Goal: Information Seeking & Learning: Learn about a topic

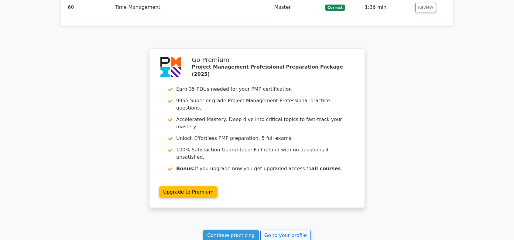
scroll to position [2293, 0]
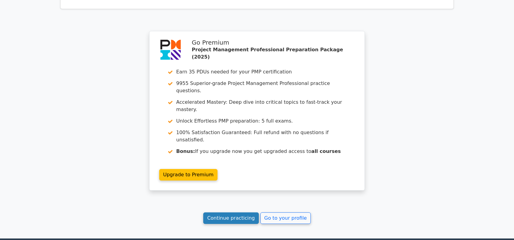
click at [245, 213] on link "Continue practicing" at bounding box center [231, 219] width 56 height 12
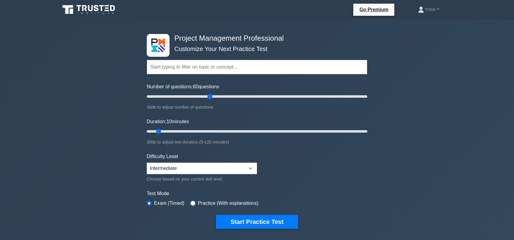
drag, startPoint x: 156, startPoint y: 96, endPoint x: 212, endPoint y: 96, distance: 56.2
type input "60"
click at [212, 96] on input "Number of questions: 60 questions" at bounding box center [257, 96] width 221 height 7
drag, startPoint x: 159, startPoint y: 130, endPoint x: 248, endPoint y: 127, distance: 89.4
type input "60"
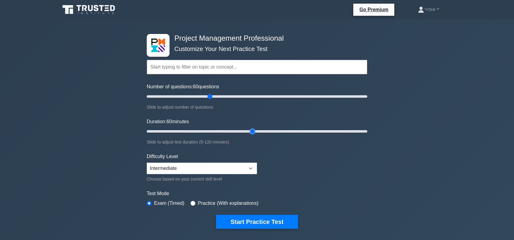
click at [248, 128] on input "Duration: 60 minutes" at bounding box center [257, 131] width 221 height 7
click at [250, 166] on select "Beginner Intermediate Expert" at bounding box center [202, 169] width 110 height 12
click at [275, 219] on button "Start Practice Test" at bounding box center [257, 222] width 82 height 14
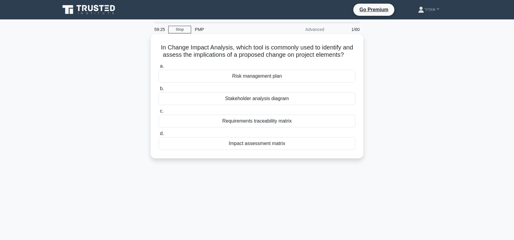
click at [257, 145] on div "Impact assessment matrix" at bounding box center [257, 143] width 197 height 13
click at [159, 136] on input "d. Impact assessment matrix" at bounding box center [159, 134] width 0 height 4
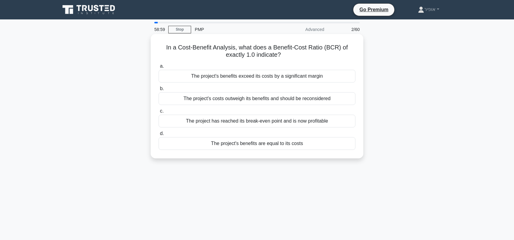
click at [246, 144] on div "The project's benefits are equal to its costs" at bounding box center [257, 143] width 197 height 13
click at [159, 136] on input "d. The project's benefits are equal to its costs" at bounding box center [159, 134] width 0 height 4
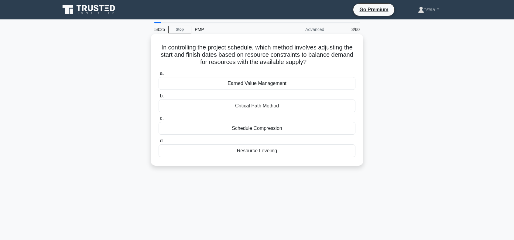
click at [261, 151] on div "Resource Leveling" at bounding box center [257, 151] width 197 height 13
click at [159, 143] on input "d. Resource Leveling" at bounding box center [159, 141] width 0 height 4
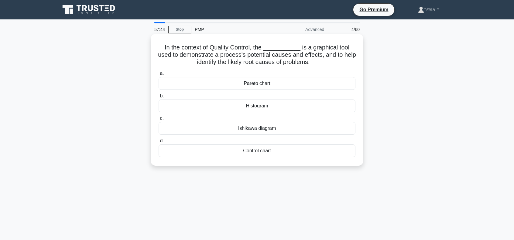
click at [225, 151] on div "Control chart" at bounding box center [257, 151] width 197 height 13
click at [159, 143] on input "d. Control chart" at bounding box center [159, 141] width 0 height 4
click at [246, 130] on div "$700,000" at bounding box center [257, 128] width 197 height 13
click at [159, 121] on input "c. $700,000" at bounding box center [159, 119] width 0 height 4
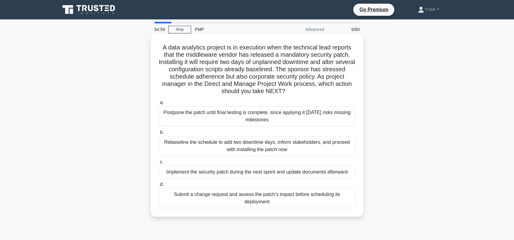
click at [217, 196] on div "Submit a change request and assess the patch’s impact before scheduling its dep…" at bounding box center [257, 198] width 197 height 20
click at [159, 187] on input "d. Submit a change request and assess the patch’s impact before scheduling its …" at bounding box center [159, 185] width 0 height 4
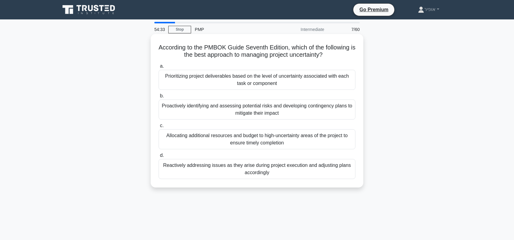
click at [193, 109] on div "Proactively identifying and assessing potential risks and developing contingenc…" at bounding box center [257, 110] width 197 height 20
click at [159, 98] on input "b. Proactively identifying and assessing potential risks and developing conting…" at bounding box center [159, 96] width 0 height 4
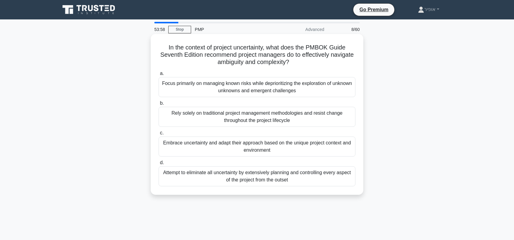
click at [215, 148] on div "Embrace uncertainty and adapt their approach based on the unique project contex…" at bounding box center [257, 147] width 197 height 20
click at [159, 135] on input "c. Embrace uncertainty and adapt their approach based on the unique project con…" at bounding box center [159, 133] width 0 height 4
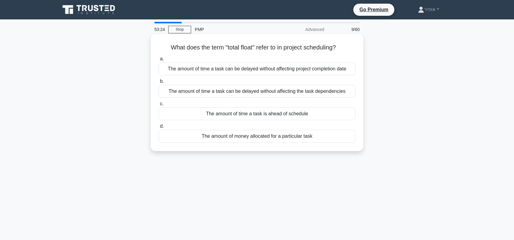
click at [231, 90] on div "The amount of time a task can be delayed without affecting the task dependencies" at bounding box center [257, 91] width 197 height 13
click at [159, 84] on input "b. The amount of time a task can be delayed without affecting the task dependen…" at bounding box center [159, 82] width 0 height 4
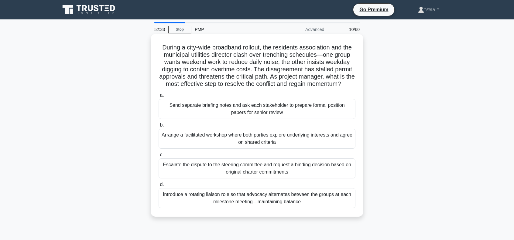
click at [201, 149] on div "Arrange a facilitated workshop where both parties explore underlying interests …" at bounding box center [257, 139] width 197 height 20
click at [159, 127] on input "b. Arrange a facilitated workshop where both parties explore underlying interes…" at bounding box center [159, 125] width 0 height 4
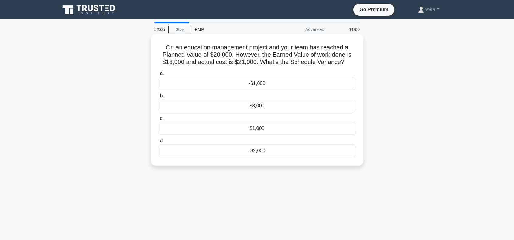
click at [221, 152] on div "-$2,000" at bounding box center [257, 151] width 197 height 13
click at [159, 143] on input "d. -$2,000" at bounding box center [159, 141] width 0 height 4
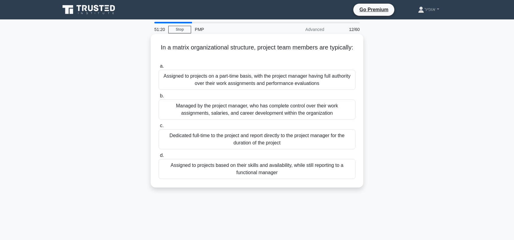
click at [197, 170] on div "Assigned to projects based on their skills and availability, while still report…" at bounding box center [257, 169] width 197 height 20
click at [159, 158] on input "d. Assigned to projects based on their skills and availability, while still rep…" at bounding box center [159, 156] width 0 height 4
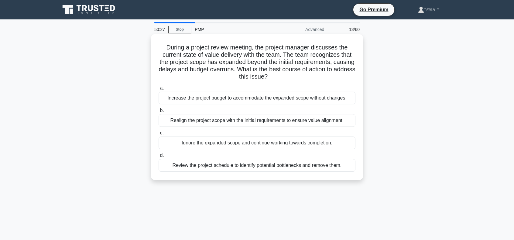
click at [219, 122] on div "Realign the project scope with the initial requirements to ensure value alignme…" at bounding box center [257, 120] width 197 height 13
click at [159, 113] on input "b. Realign the project scope with the initial requirements to ensure value alig…" at bounding box center [159, 111] width 0 height 4
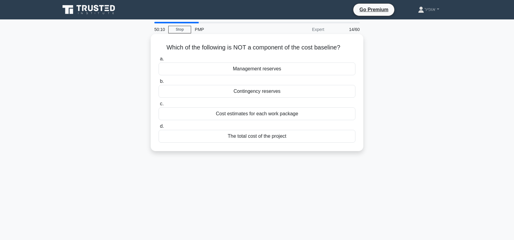
click at [220, 70] on div "Management reserves" at bounding box center [257, 69] width 197 height 13
click at [159, 61] on input "a. Management reserves" at bounding box center [159, 59] width 0 height 4
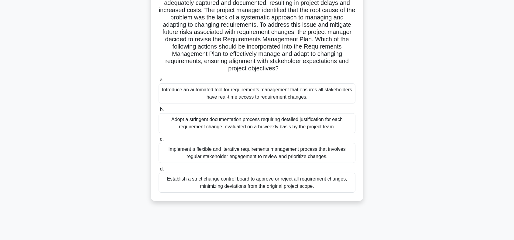
scroll to position [88, 0]
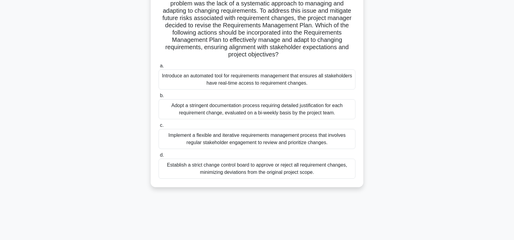
click at [216, 169] on div "Establish a strict change control board to approve or reject all requirement ch…" at bounding box center [257, 169] width 197 height 20
click at [159, 157] on input "d. Establish a strict change control board to approve or reject all requirement…" at bounding box center [159, 155] width 0 height 4
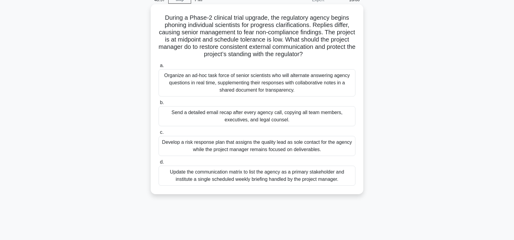
scroll to position [0, 0]
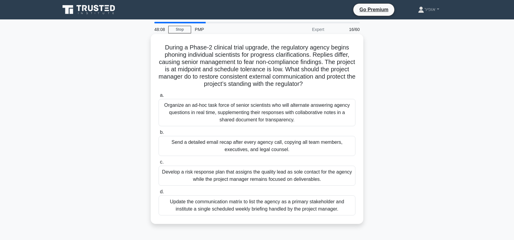
click at [235, 203] on div "Update the communication matrix to list the agency as a primary stakeholder and…" at bounding box center [257, 206] width 197 height 20
click at [159, 194] on input "d. Update the communication matrix to list the agency as a primary stakeholder …" at bounding box center [159, 192] width 0 height 4
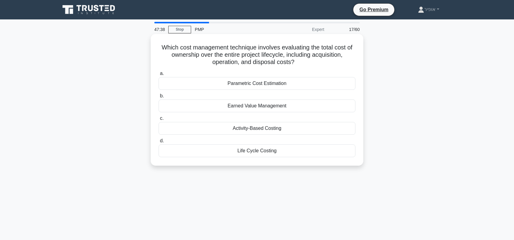
click at [233, 151] on div "Life Cycle Costing" at bounding box center [257, 151] width 197 height 13
click at [159, 143] on input "d. Life Cycle Costing" at bounding box center [159, 141] width 0 height 4
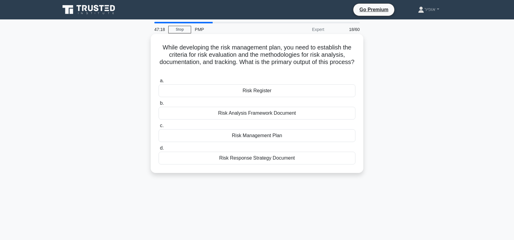
click at [233, 134] on div "Risk Management Plan" at bounding box center [257, 135] width 197 height 13
click at [159, 128] on input "c. Risk Management Plan" at bounding box center [159, 126] width 0 height 4
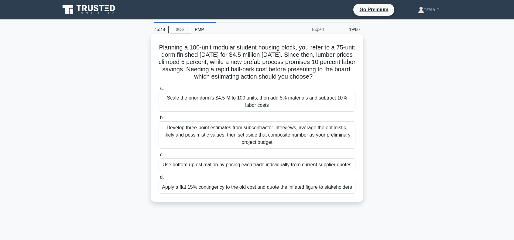
click at [219, 109] on div "Scale the prior dorm’s $4.5 M to 100 units, then add 5% materials and subtract …" at bounding box center [257, 102] width 197 height 20
click at [159, 90] on input "a. Scale the prior dorm’s $4.5 M to 100 units, then add 5% materials and subtra…" at bounding box center [159, 88] width 0 height 4
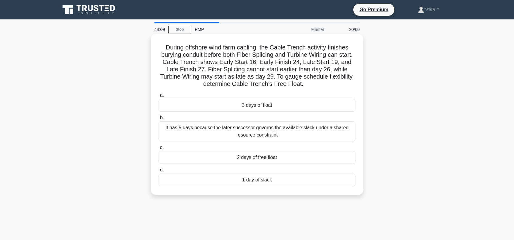
click at [257, 106] on div "3 days of float" at bounding box center [257, 105] width 197 height 13
click at [159, 98] on input "a. 3 days of float" at bounding box center [159, 96] width 0 height 4
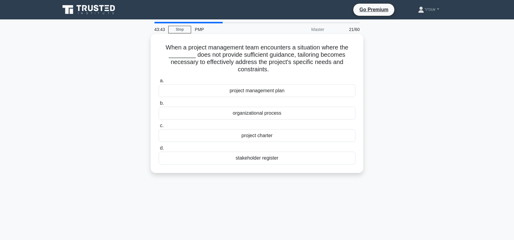
click at [235, 138] on div "project charter" at bounding box center [257, 135] width 197 height 13
click at [159, 128] on input "c. project charter" at bounding box center [159, 126] width 0 height 4
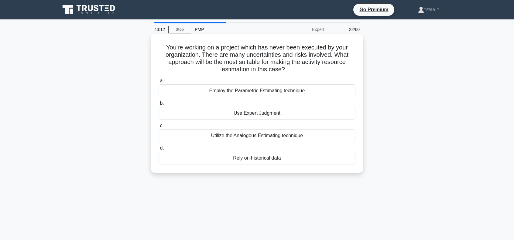
click at [245, 114] on div "Use Expert Judgment" at bounding box center [257, 113] width 197 height 13
click at [159, 105] on input "b. Use Expert Judgment" at bounding box center [159, 103] width 0 height 4
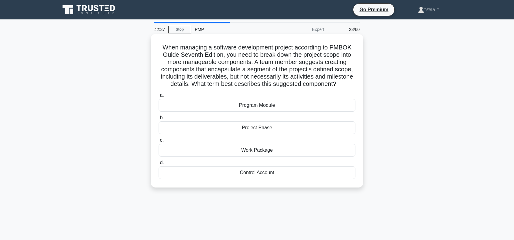
click at [228, 150] on div "Work Package" at bounding box center [257, 150] width 197 height 13
click at [159, 142] on input "c. Work Package" at bounding box center [159, 141] width 0 height 4
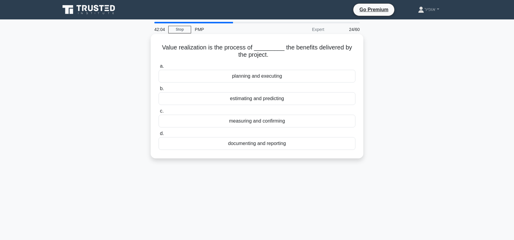
click at [238, 121] on div "measuring and confirming" at bounding box center [257, 121] width 197 height 13
click at [159, 113] on input "c. measuring and confirming" at bounding box center [159, 111] width 0 height 4
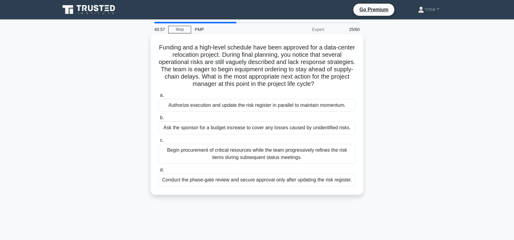
click at [193, 154] on div "Begin procurement of critical resources while the team progressively refines th…" at bounding box center [257, 154] width 197 height 20
click at [159, 142] on input "c. Begin procurement of critical resources while the team progressively refines…" at bounding box center [159, 141] width 0 height 4
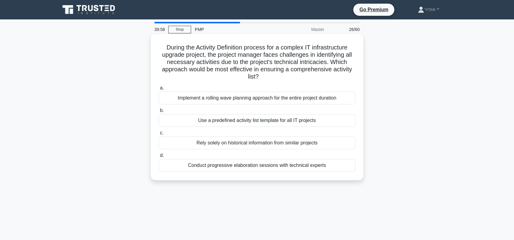
click at [228, 166] on div "Conduct progressive elaboration sessions with technical experts" at bounding box center [257, 165] width 197 height 13
click at [159, 158] on input "d. Conduct progressive elaboration sessions with technical experts" at bounding box center [159, 156] width 0 height 4
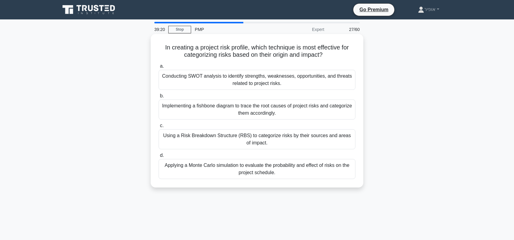
click at [222, 113] on div "Implementing a fishbone diagram to trace the root causes of project risks and c…" at bounding box center [257, 110] width 197 height 20
click at [159, 98] on input "b. Implementing a fishbone diagram to trace the root causes of project risks an…" at bounding box center [159, 96] width 0 height 4
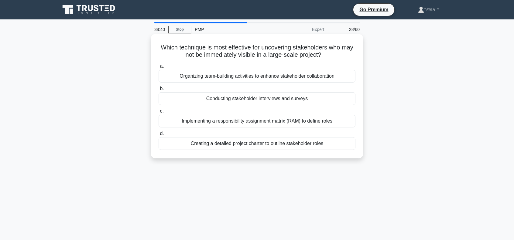
click at [213, 98] on div "Conducting stakeholder interviews and surveys" at bounding box center [257, 98] width 197 height 13
click at [159, 91] on input "b. Conducting stakeholder interviews and surveys" at bounding box center [159, 89] width 0 height 4
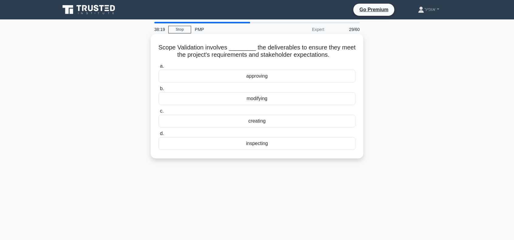
click at [234, 79] on div "approving" at bounding box center [257, 76] width 197 height 13
click at [159, 68] on input "a. approving" at bounding box center [159, 66] width 0 height 4
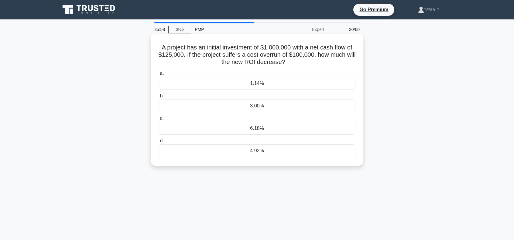
click at [233, 83] on div "1.14%" at bounding box center [257, 83] width 197 height 13
click at [159, 76] on input "a. 1.14%" at bounding box center [159, 74] width 0 height 4
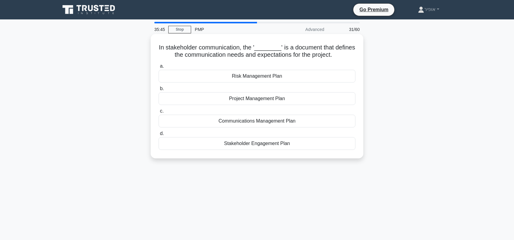
click at [225, 119] on div "Communications Management Plan" at bounding box center [257, 121] width 197 height 13
click at [159, 113] on input "c. Communications Management Plan" at bounding box center [159, 111] width 0 height 4
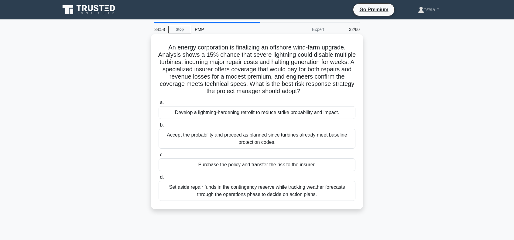
click at [249, 163] on div "Purchase the policy and transfer the risk to the insurer." at bounding box center [257, 165] width 197 height 13
click at [159, 157] on input "c. Purchase the policy and transfer the risk to the insurer." at bounding box center [159, 155] width 0 height 4
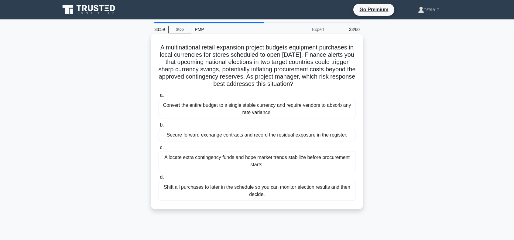
click at [219, 113] on div "Convert the entire budget to a single stable currency and require vendors to ab…" at bounding box center [257, 109] width 197 height 20
click at [159, 98] on input "a. Convert the entire budget to a single stable currency and require vendors to…" at bounding box center [159, 96] width 0 height 4
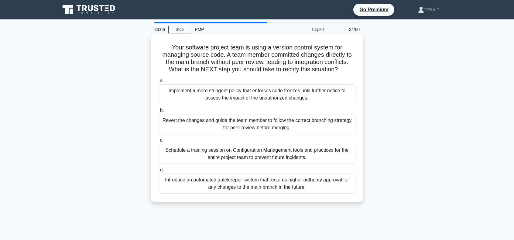
click at [195, 127] on div "Revert the changes and guide the team member to follow the correct branching st…" at bounding box center [257, 124] width 197 height 20
click at [159, 113] on input "b. Revert the changes and guide the team member to follow the correct branching…" at bounding box center [159, 111] width 0 height 4
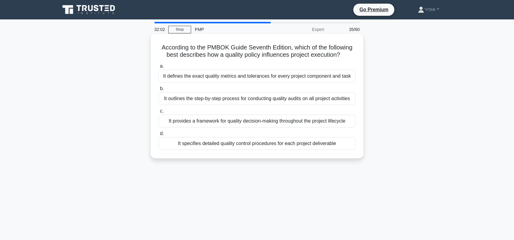
click at [210, 123] on div "It provides a framework for quality decision-making throughout the project life…" at bounding box center [257, 121] width 197 height 13
click at [159, 113] on input "c. It provides a framework for quality decision-making throughout the project l…" at bounding box center [159, 111] width 0 height 4
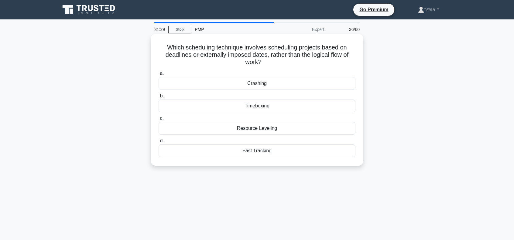
click at [249, 106] on div "Timeboxing" at bounding box center [257, 106] width 197 height 13
click at [159, 98] on input "b. Timeboxing" at bounding box center [159, 96] width 0 height 4
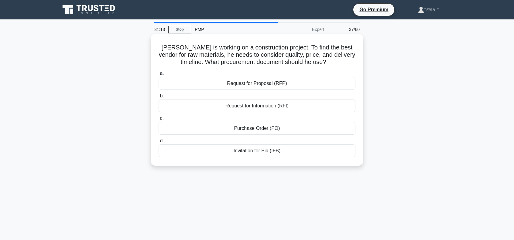
click at [262, 84] on div "Request for Proposal (RFP)" at bounding box center [257, 83] width 197 height 13
click at [159, 76] on input "a. Request for Proposal (RFP)" at bounding box center [159, 74] width 0 height 4
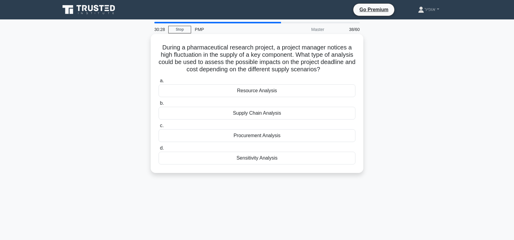
click at [253, 158] on div "Sensitivity Analysis" at bounding box center [257, 158] width 197 height 13
click at [159, 150] on input "d. Sensitivity Analysis" at bounding box center [159, 148] width 0 height 4
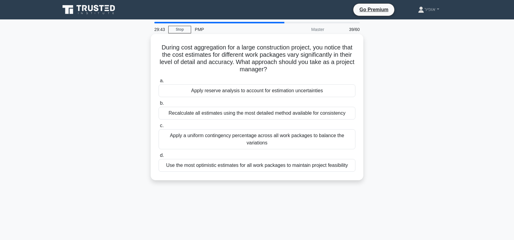
click at [207, 115] on div "Recalculate all estimates using the most detailed method available for consiste…" at bounding box center [257, 113] width 197 height 13
click at [159, 105] on input "b. Recalculate all estimates using the most detailed method available for consi…" at bounding box center [159, 103] width 0 height 4
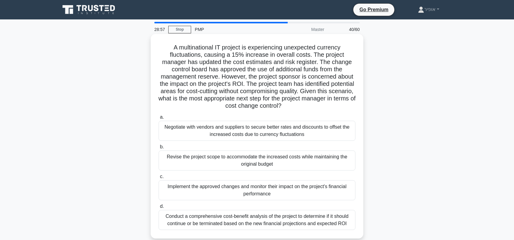
scroll to position [30, 0]
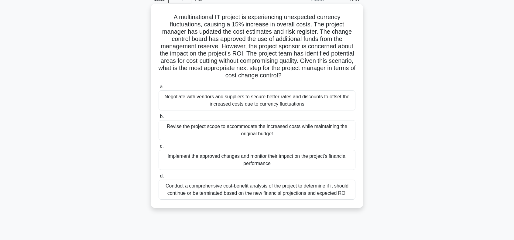
click at [197, 102] on div "Negotiate with vendors and suppliers to secure better rates and discounts to of…" at bounding box center [257, 101] width 197 height 20
click at [159, 89] on input "a. Negotiate with vendors and suppliers to secure better rates and discounts to…" at bounding box center [159, 87] width 0 height 4
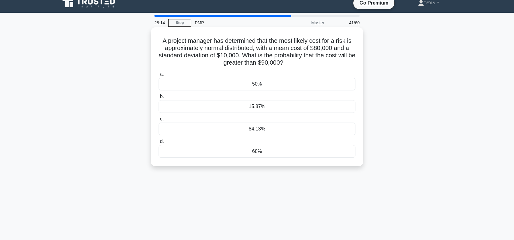
scroll to position [0, 0]
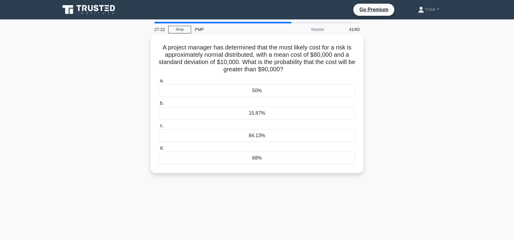
click at [258, 113] on div "15.87%" at bounding box center [257, 113] width 197 height 13
click at [159, 105] on input "b. 15.87%" at bounding box center [159, 103] width 0 height 4
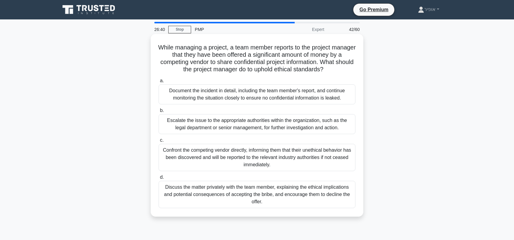
click at [211, 125] on div "Escalate the issue to the appropriate authorities within the organization, such…" at bounding box center [257, 124] width 197 height 20
click at [159, 113] on input "b. Escalate the issue to the appropriate authorities within the organization, s…" at bounding box center [159, 111] width 0 height 4
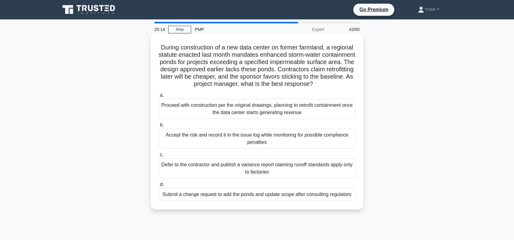
click at [232, 201] on div "Submit a change request to add the ponds and update scope after consulting regu…" at bounding box center [257, 194] width 197 height 13
click at [216, 197] on div "Submit a change request to add the ponds and update scope after consulting regu…" at bounding box center [257, 194] width 197 height 13
click at [159, 187] on input "d. Submit a change request to add the ponds and update scope after consulting r…" at bounding box center [159, 185] width 0 height 4
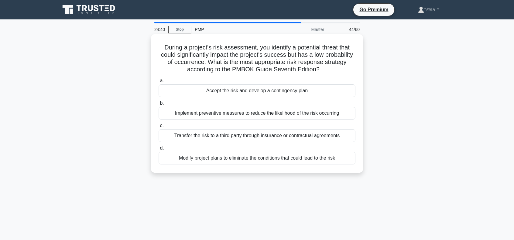
click at [199, 116] on div "Implement preventive measures to reduce the likelihood of the risk occurring" at bounding box center [257, 113] width 197 height 13
click at [159, 105] on input "b. Implement preventive measures to reduce the likelihood of the risk occurring" at bounding box center [159, 103] width 0 height 4
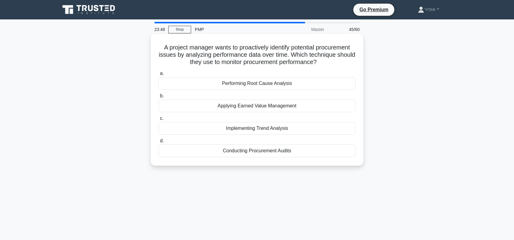
click at [250, 152] on div "Conducting Procurement Audits" at bounding box center [257, 151] width 197 height 13
click at [159, 143] on input "d. Conducting Procurement Audits" at bounding box center [159, 141] width 0 height 4
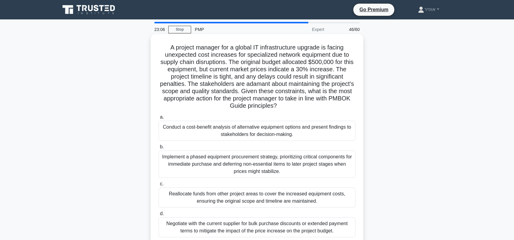
scroll to position [30, 0]
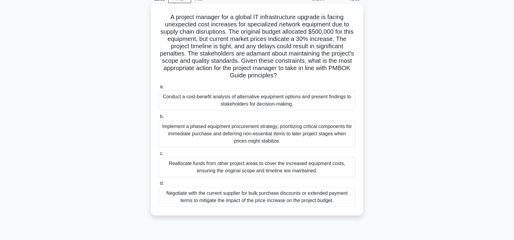
click at [213, 100] on div "Conduct a cost-benefit analysis of alternative equipment options and present fi…" at bounding box center [257, 101] width 197 height 20
click at [159, 89] on input "a. Conduct a cost-benefit analysis of alternative equipment options and present…" at bounding box center [159, 87] width 0 height 4
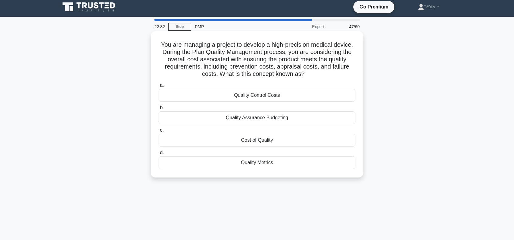
scroll to position [0, 0]
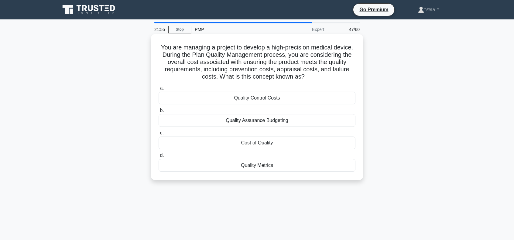
click at [241, 145] on div "Cost of Quality" at bounding box center [257, 143] width 197 height 13
click at [159, 135] on input "c. Cost of Quality" at bounding box center [159, 133] width 0 height 4
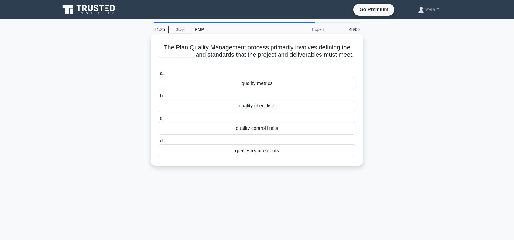
click at [225, 152] on div "quality requirements" at bounding box center [257, 151] width 197 height 13
click at [159, 143] on input "d. quality requirements" at bounding box center [159, 141] width 0 height 4
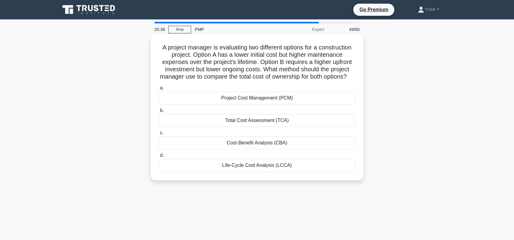
click at [247, 172] on div "Life-Cycle Cost Analysis (LCCA)" at bounding box center [257, 165] width 197 height 13
click at [159, 158] on input "d. Life-Cycle Cost Analysis (LCCA)" at bounding box center [159, 156] width 0 height 4
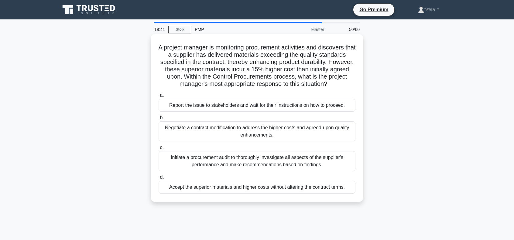
click at [205, 136] on div "Negotiate a contract modification to address the higher costs and agreed-upon q…" at bounding box center [257, 132] width 197 height 20
click at [159, 120] on input "b. Negotiate a contract modification to address the higher costs and agreed-upo…" at bounding box center [159, 118] width 0 height 4
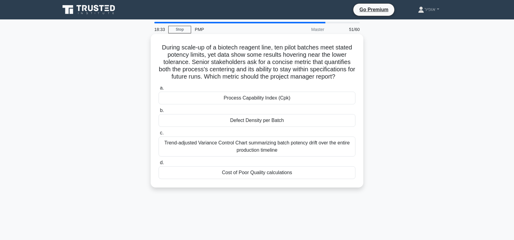
click at [194, 149] on div "Trend-adjusted Variance Control Chart summarizing batch potency drift over the …" at bounding box center [257, 147] width 197 height 20
click at [159, 135] on input "c. Trend-adjusted Variance Control Chart summarizing batch potency drift over t…" at bounding box center [159, 133] width 0 height 4
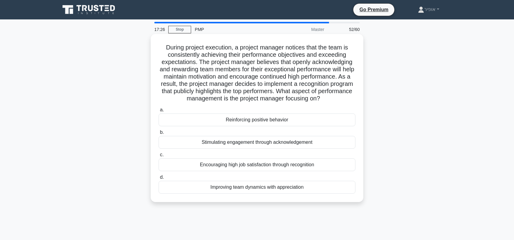
click at [218, 164] on div "Encouraging high job satisfaction through recognition" at bounding box center [257, 165] width 197 height 13
click at [159, 157] on input "c. Encouraging high job satisfaction through recognition" at bounding box center [159, 155] width 0 height 4
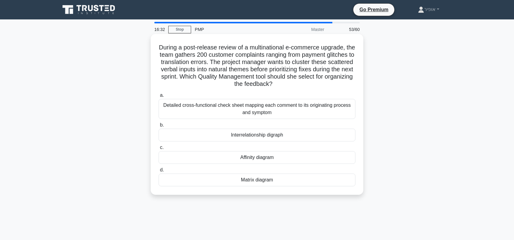
click at [233, 106] on div "Detailed cross-functional check sheet mapping each comment to its originating p…" at bounding box center [257, 109] width 197 height 20
click at [159, 98] on input "a. Detailed cross-functional check sheet mapping each comment to its originatin…" at bounding box center [159, 96] width 0 height 4
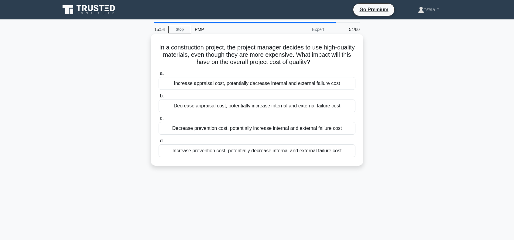
click at [200, 153] on div "Increase prevention cost, potentially decrease internal and external failure co…" at bounding box center [257, 151] width 197 height 13
click at [159, 143] on input "d. Increase prevention cost, potentially decrease internal and external failure…" at bounding box center [159, 141] width 0 height 4
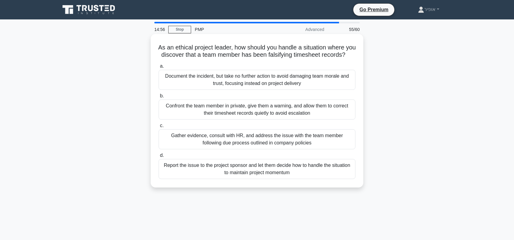
click at [204, 148] on div "Gather evidence, consult with HR, and address the issue with the team member fo…" at bounding box center [257, 139] width 197 height 20
click at [159, 128] on input "c. Gather evidence, consult with HR, and address the issue with the team member…" at bounding box center [159, 126] width 0 height 4
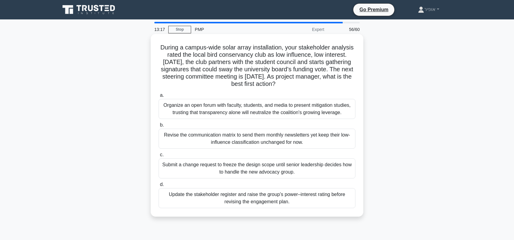
click at [213, 110] on div "Organize an open forum with faculty, students, and media to present mitigation …" at bounding box center [257, 109] width 197 height 20
click at [159, 98] on input "a. Organize an open forum with faculty, students, and media to present mitigati…" at bounding box center [159, 96] width 0 height 4
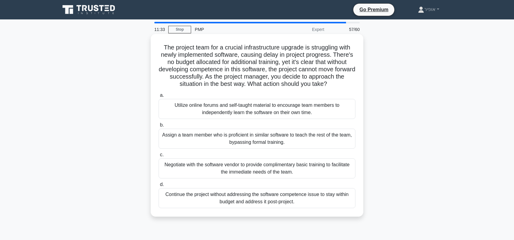
click at [184, 140] on div "Assign a team member who is proficient in similar software to teach the rest of…" at bounding box center [257, 139] width 197 height 20
click at [159, 127] on input "b. Assign a team member who is proficient in similar software to teach the rest…" at bounding box center [159, 125] width 0 height 4
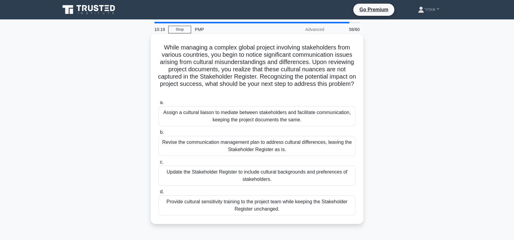
click at [222, 176] on div "Update the Stakeholder Register to include cultural backgrounds and preferences…" at bounding box center [257, 176] width 197 height 20
click at [159, 164] on input "c. Update the Stakeholder Register to include cultural backgrounds and preferen…" at bounding box center [159, 162] width 0 height 4
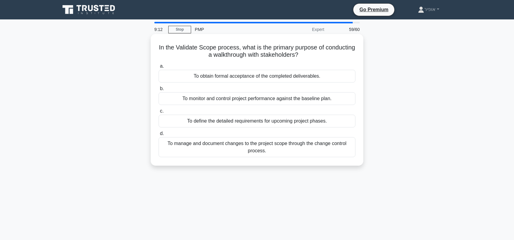
click at [182, 121] on div "To define the detailed requirements for upcoming project phases." at bounding box center [257, 121] width 197 height 13
click at [159, 113] on input "c. To define the detailed requirements for upcoming project phases." at bounding box center [159, 111] width 0 height 4
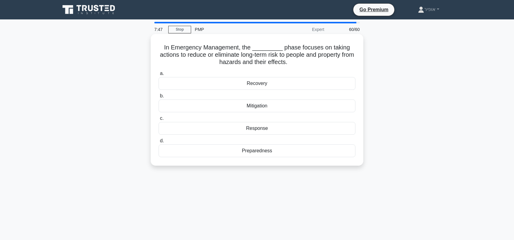
click at [255, 150] on div "Preparedness" at bounding box center [257, 151] width 197 height 13
click at [159, 143] on input "d. Preparedness" at bounding box center [159, 141] width 0 height 4
